Goal: Task Accomplishment & Management: Manage account settings

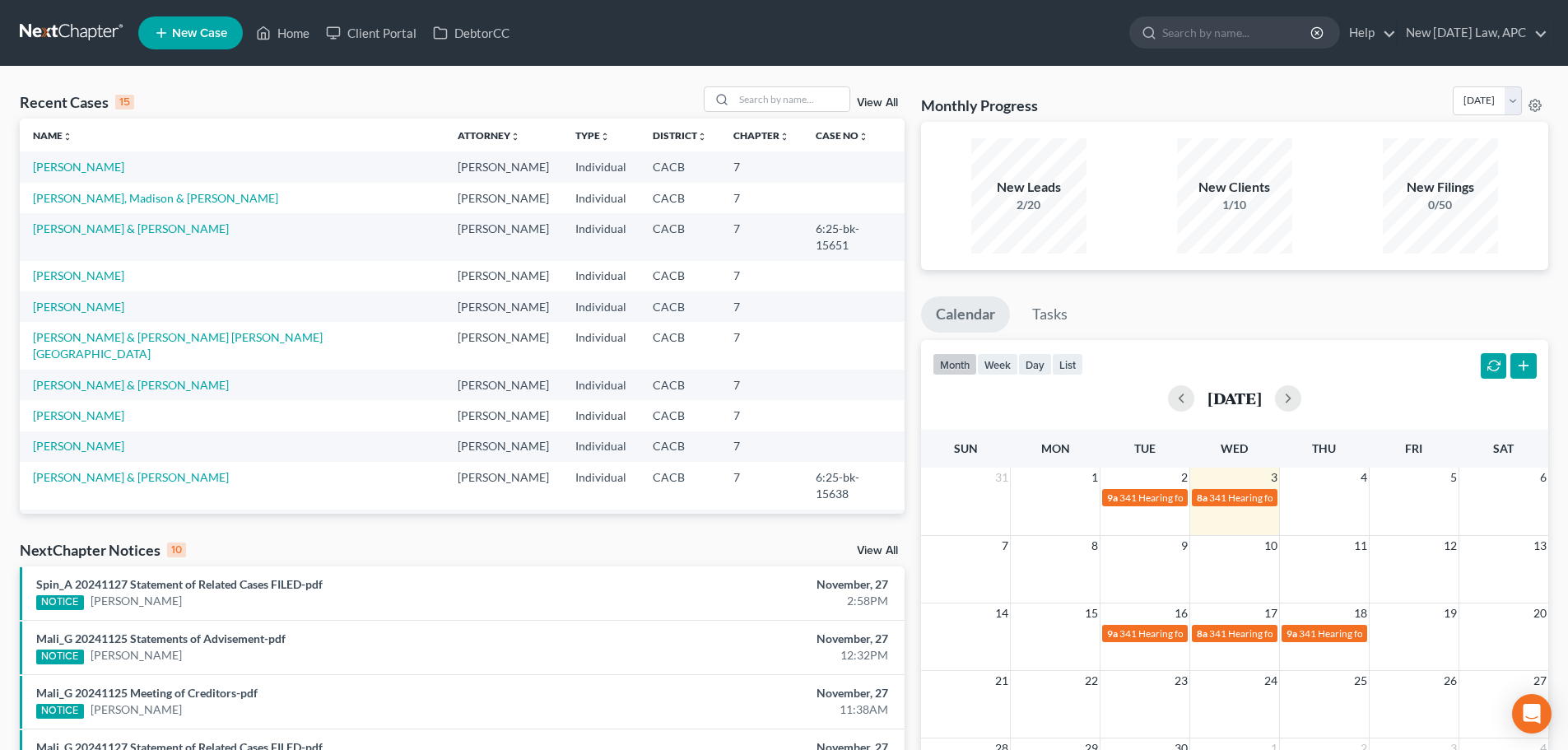
click at [67, 20] on link at bounding box center [72, 32] width 106 height 29
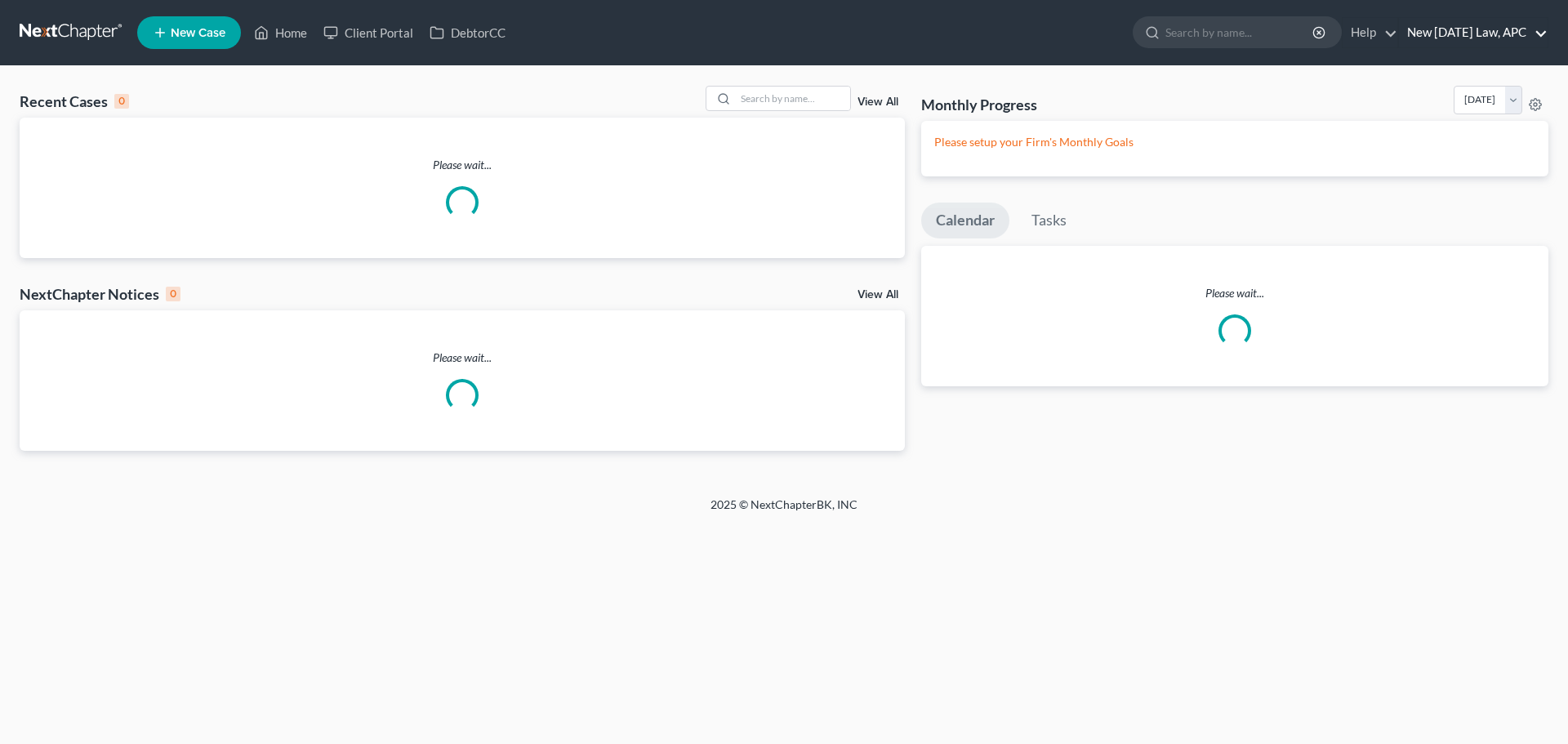
click at [1483, 34] on link "New [DATE] Law, APC" at bounding box center [1473, 32] width 149 height 29
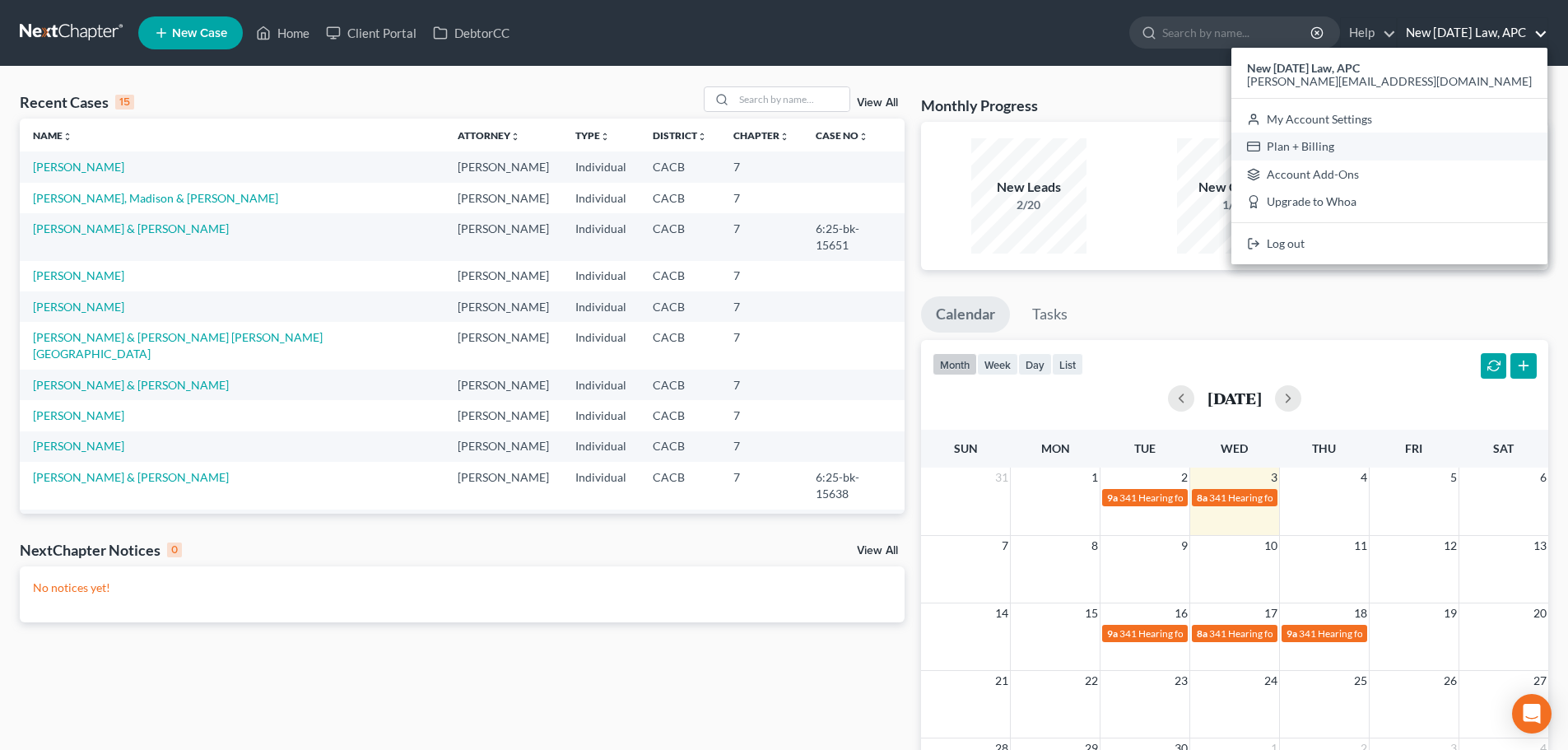
click at [1431, 143] on link "Plan + Billing" at bounding box center [1389, 146] width 316 height 28
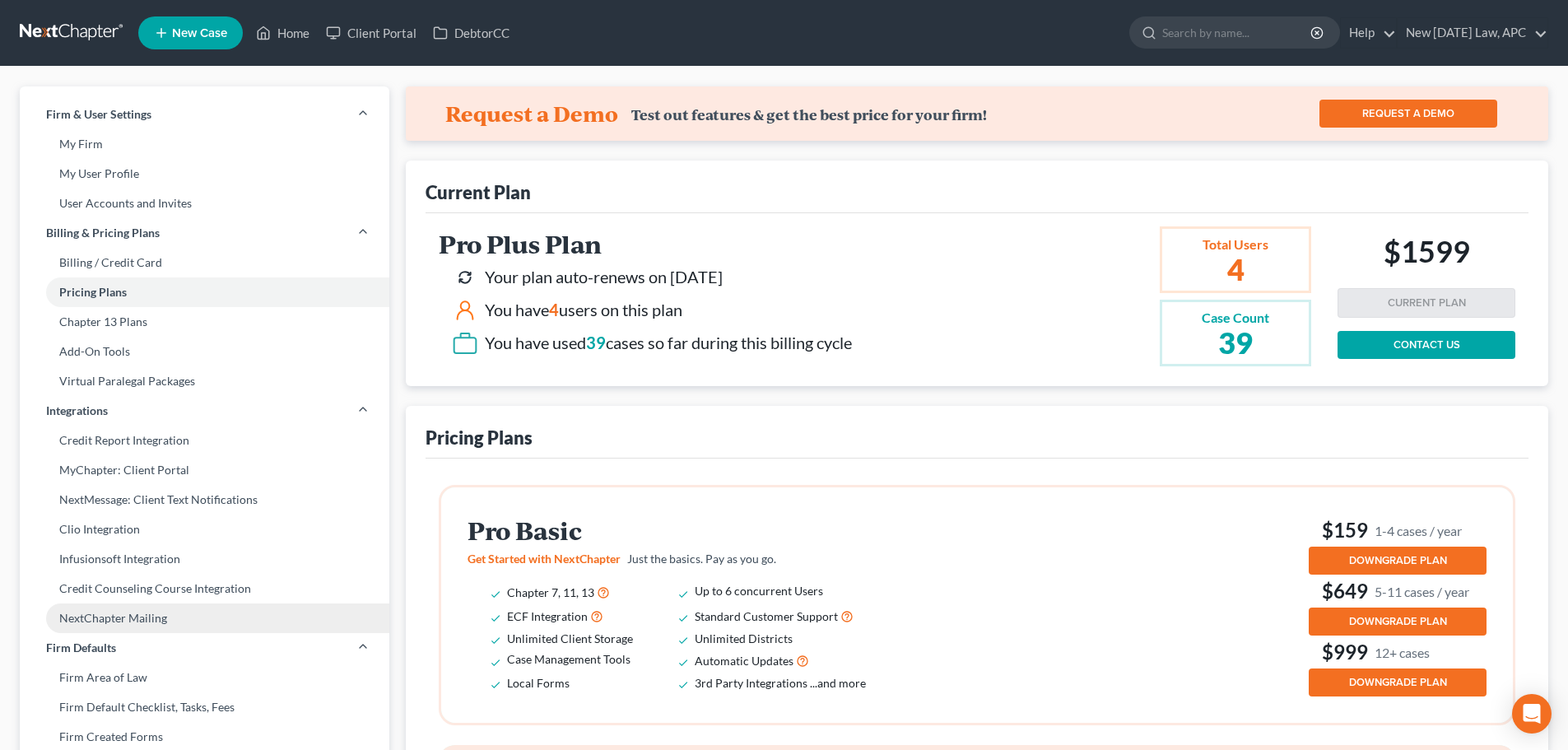
click at [145, 615] on link "NextChapter Mailing" at bounding box center [204, 617] width 370 height 29
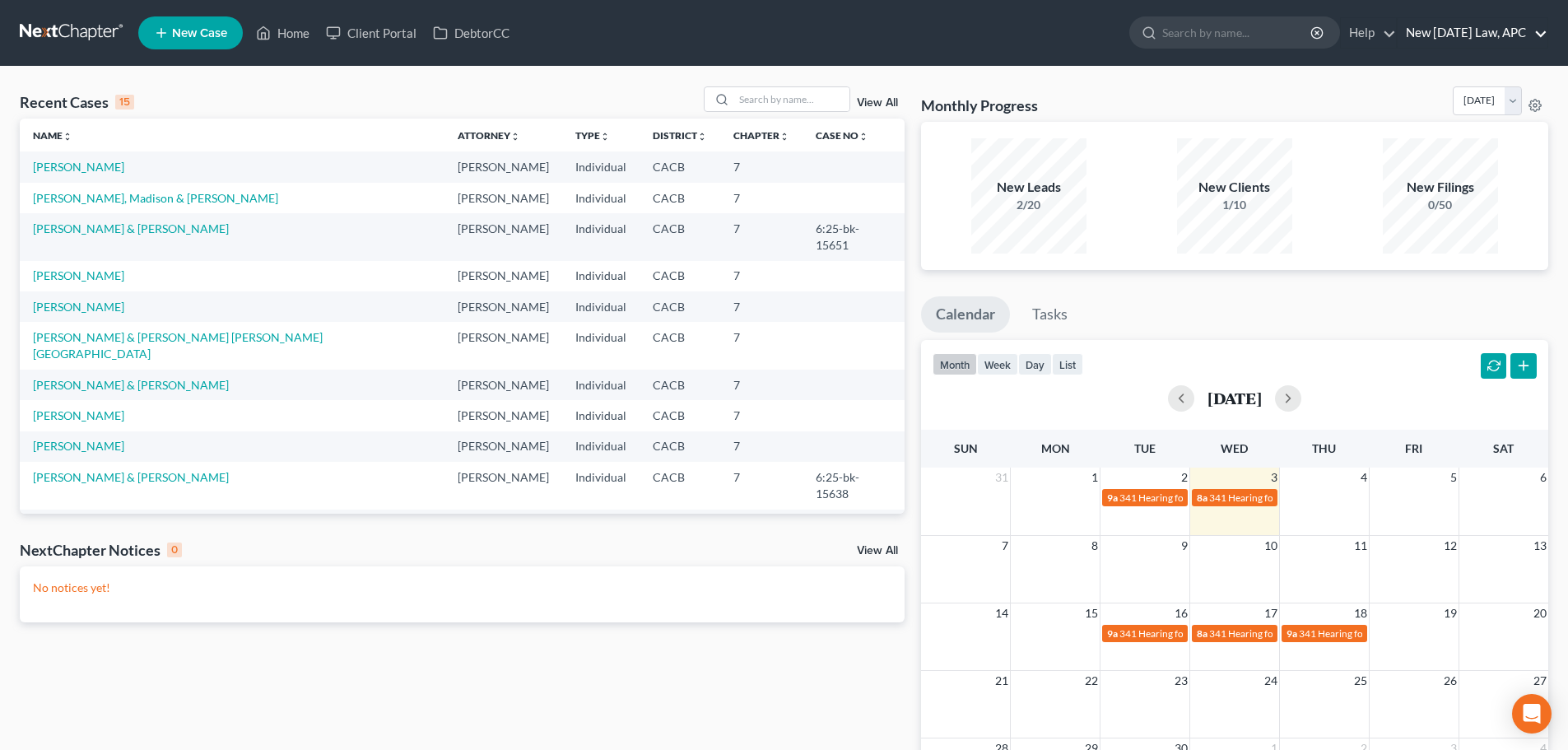
click at [1466, 27] on link "New [DATE] Law, APC" at bounding box center [1472, 32] width 150 height 29
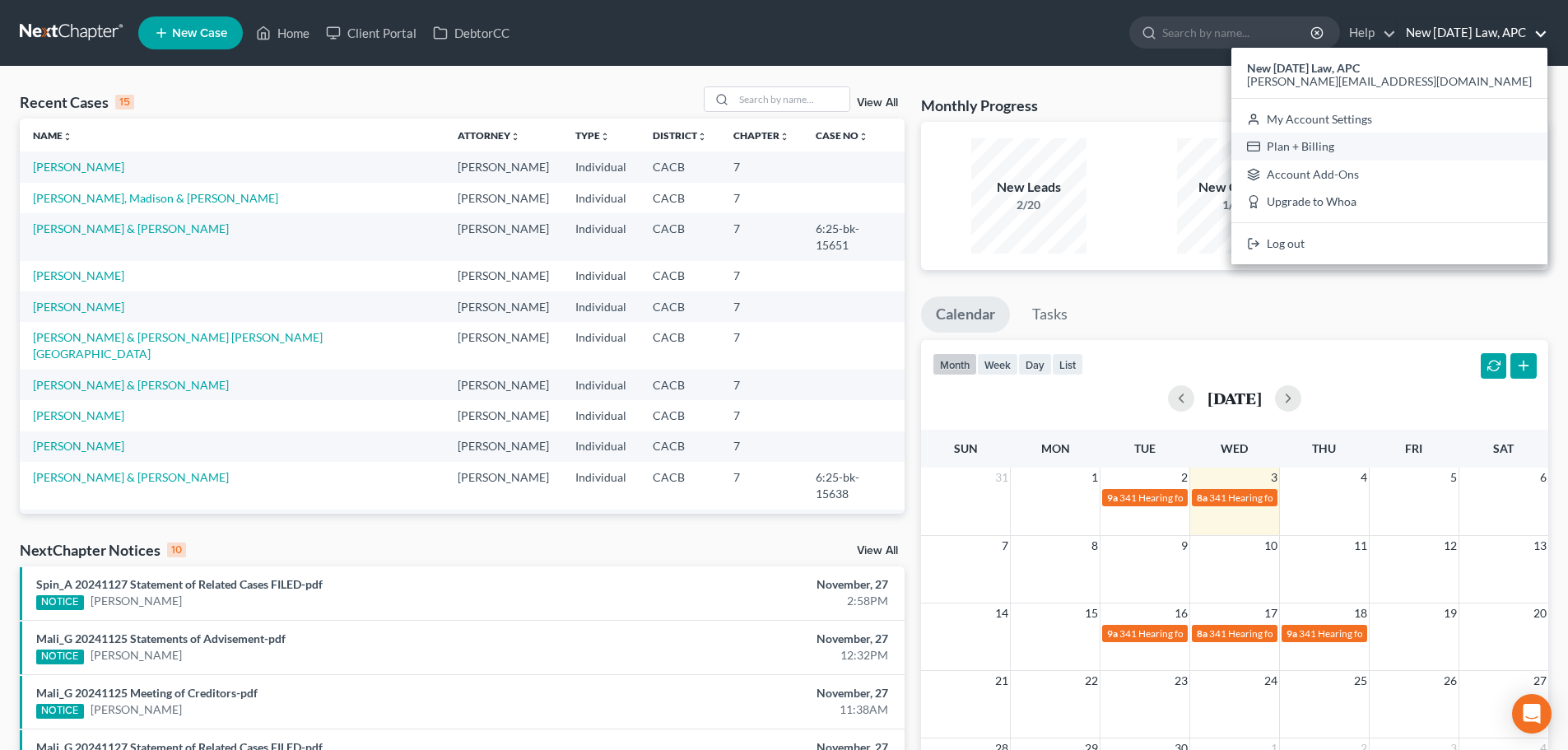
click at [1430, 139] on link "Plan + Billing" at bounding box center [1389, 146] width 316 height 28
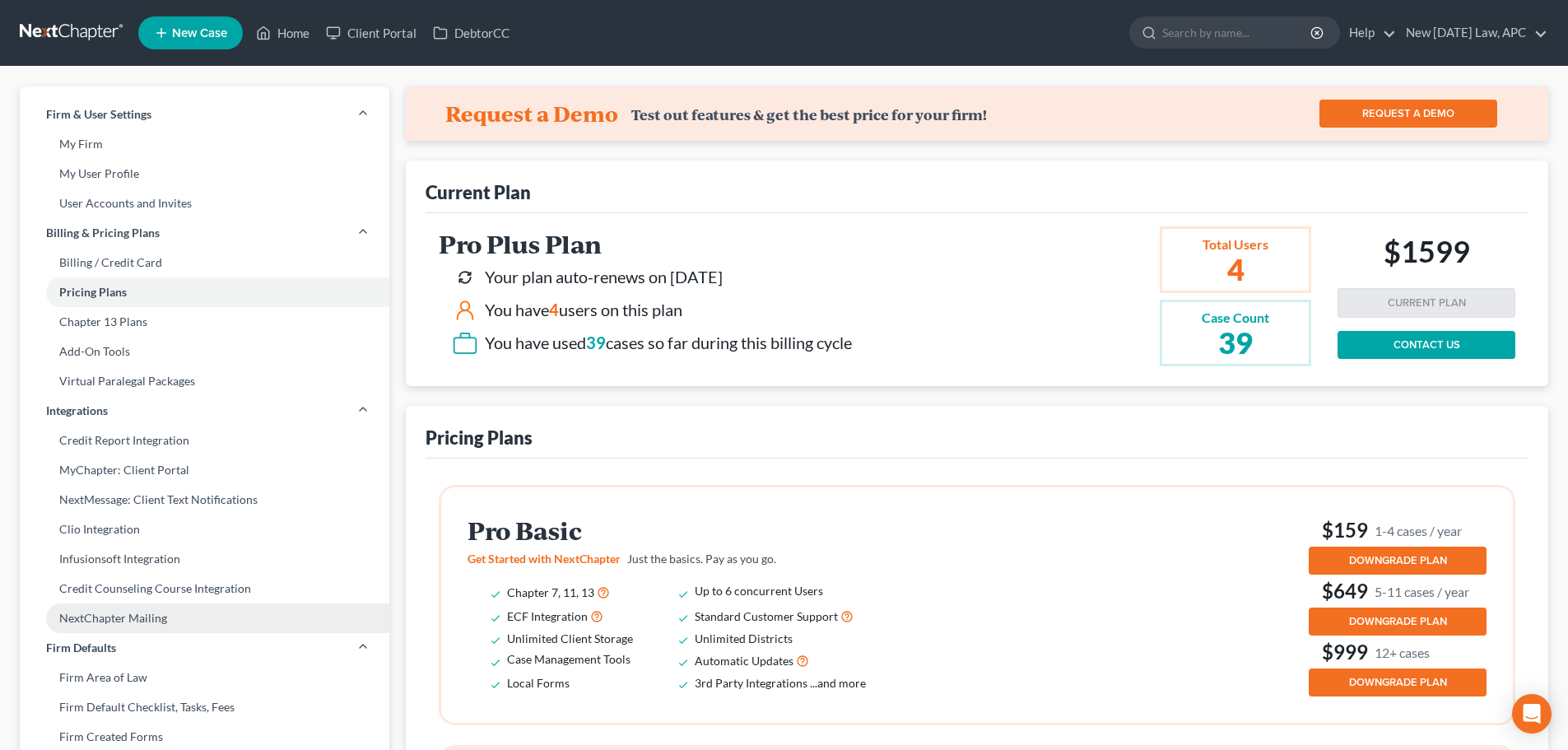
click at [133, 619] on link "NextChapter Mailing" at bounding box center [204, 617] width 370 height 29
